Goal: Navigation & Orientation: Find specific page/section

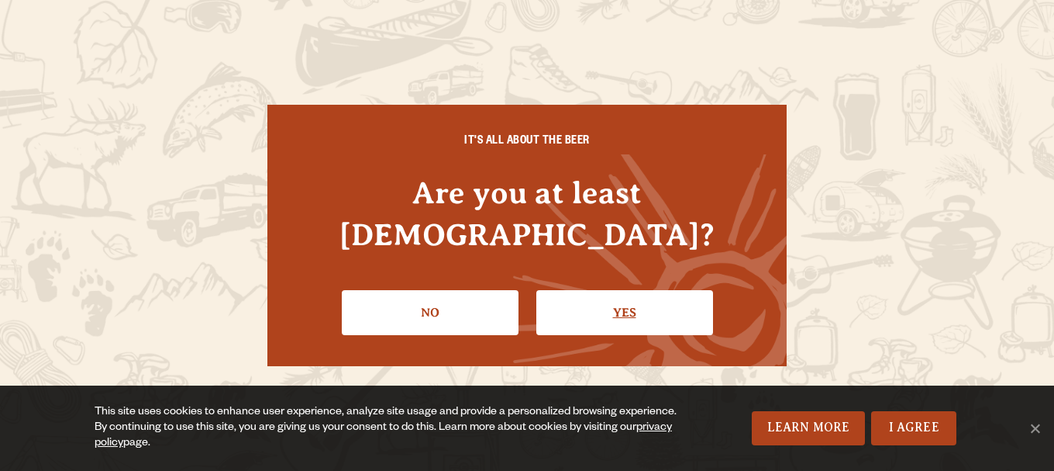
click at [596, 302] on link "Yes" at bounding box center [625, 312] width 177 height 45
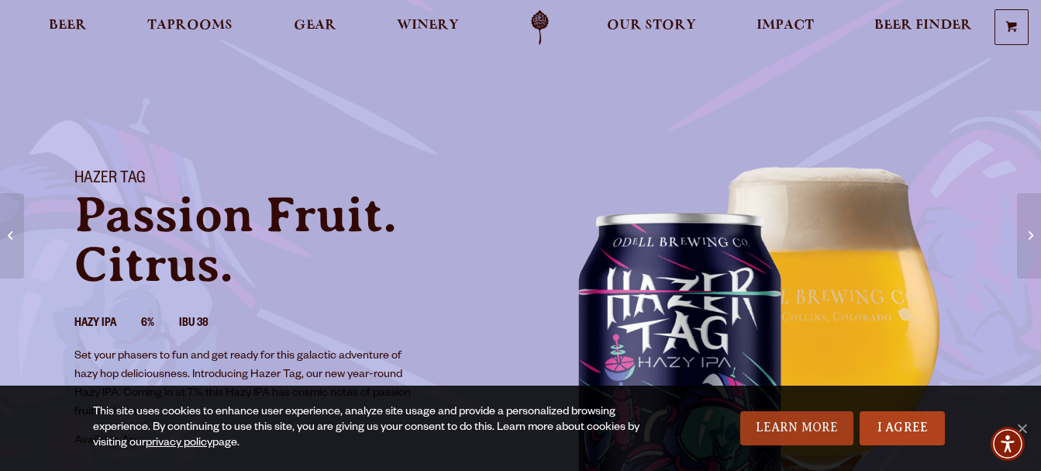
click at [820, 432] on link "Learn More" at bounding box center [797, 428] width 114 height 34
click at [894, 431] on link "I Agree" at bounding box center [902, 428] width 85 height 34
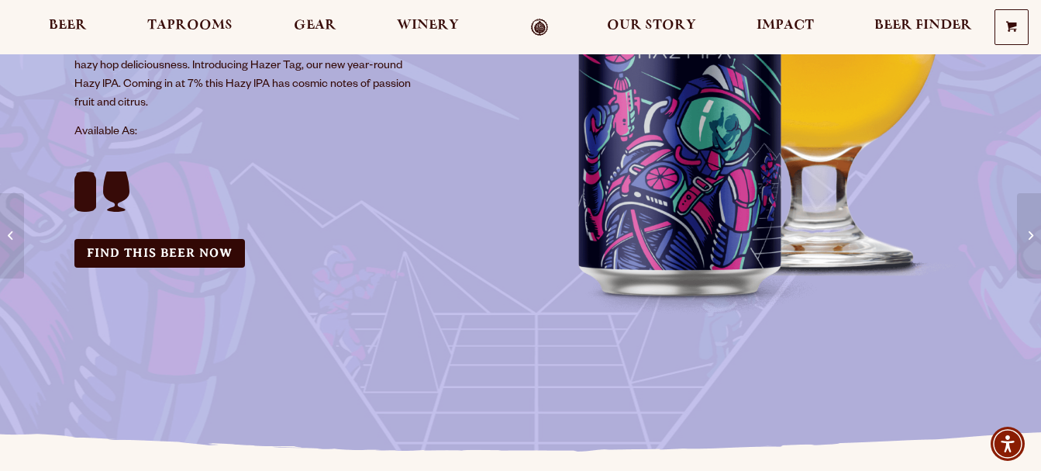
scroll to position [310, 0]
